Goal: Check status: Check status

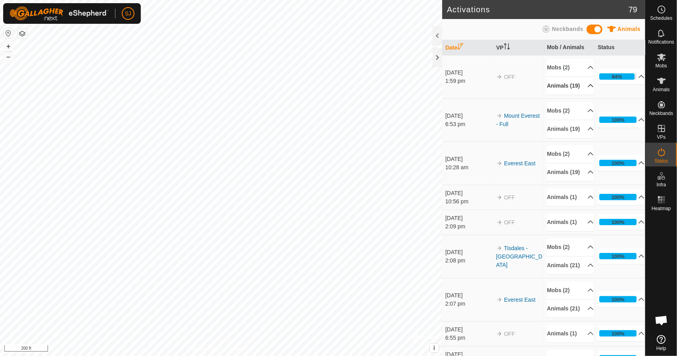
click at [584, 91] on p-accordion-header "Animals (19)" at bounding box center [570, 86] width 47 height 18
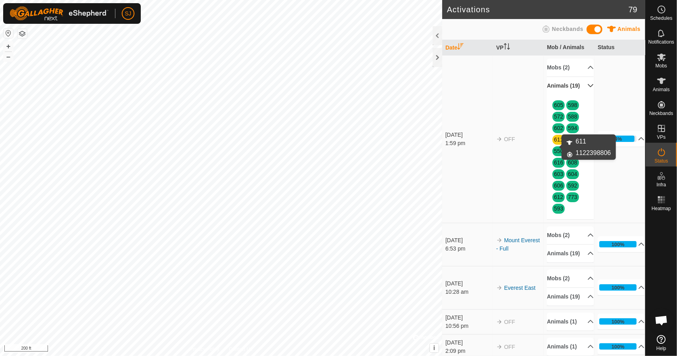
click at [555, 143] on link "611" at bounding box center [558, 139] width 9 height 6
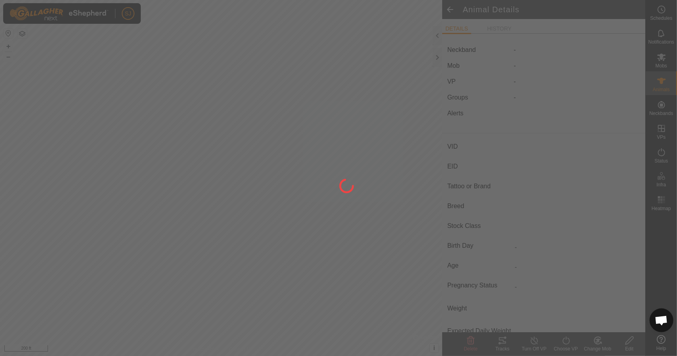
type input "611"
type input "-"
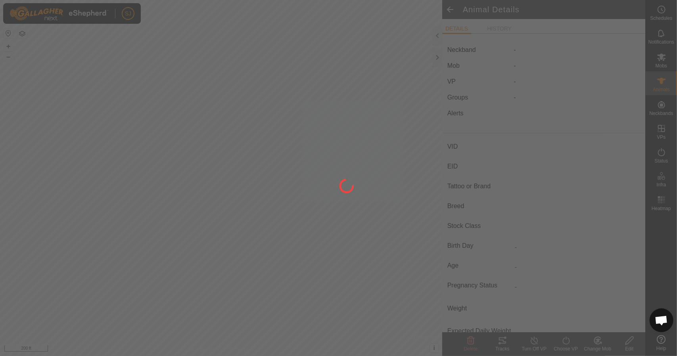
type input "0 kg"
type input "-"
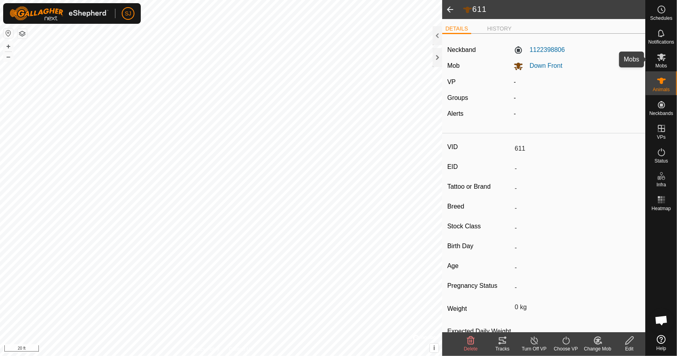
click at [666, 62] on es-mob-svg-icon at bounding box center [661, 57] width 14 height 13
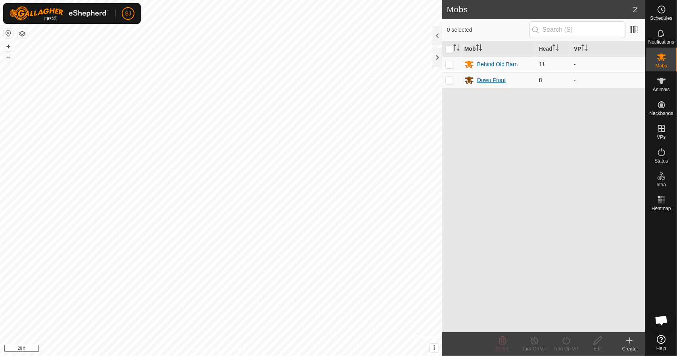
click at [506, 80] on div "Down Front" at bounding box center [498, 80] width 68 height 10
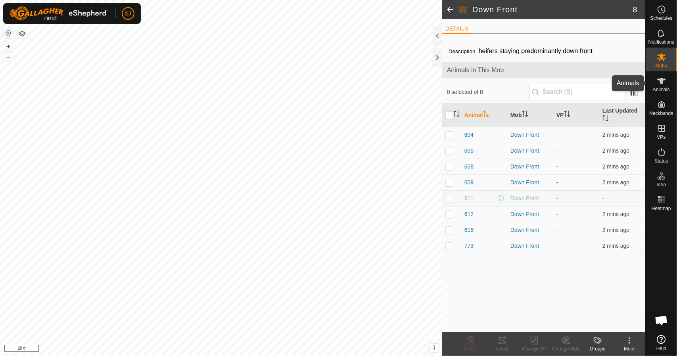
click at [661, 82] on icon at bounding box center [661, 81] width 9 height 6
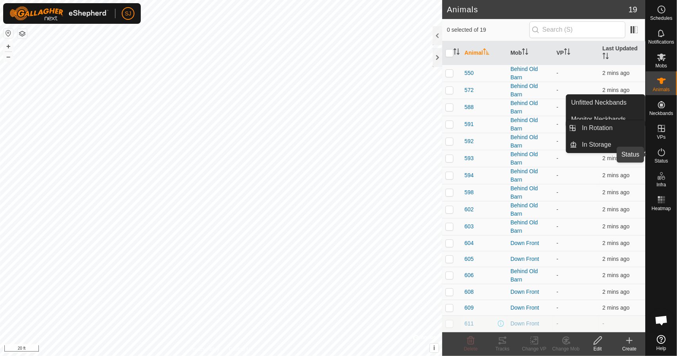
click at [663, 161] on span "Status" at bounding box center [660, 161] width 13 height 5
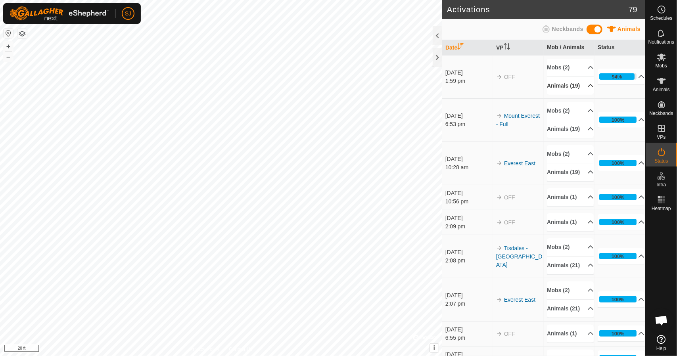
click at [588, 89] on p-accordion-header "Animals (19)" at bounding box center [570, 86] width 47 height 18
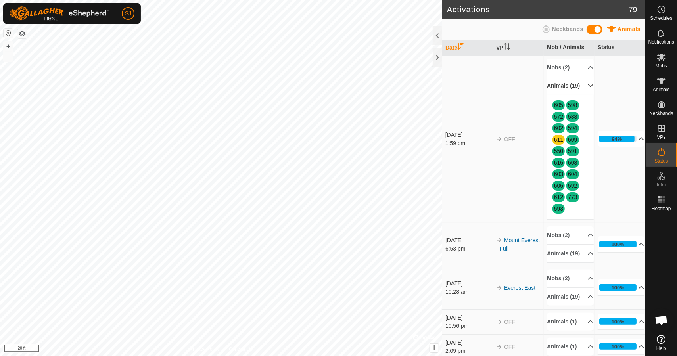
click at [582, 90] on p-accordion-header "Animals (19)" at bounding box center [570, 86] width 47 height 18
